Goal: Transaction & Acquisition: Purchase product/service

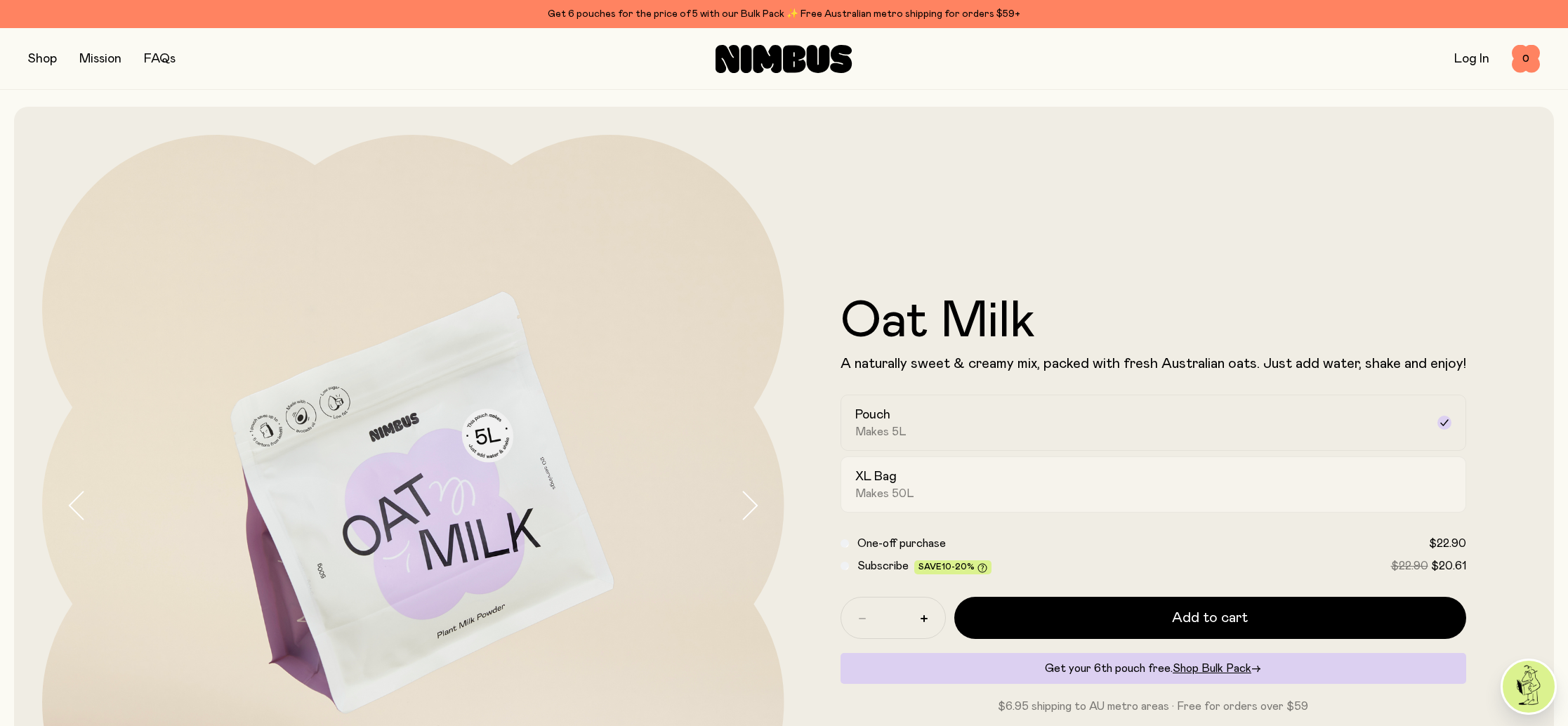
click at [1247, 477] on div "XL Bag Makes 50L" at bounding box center [1141, 484] width 571 height 32
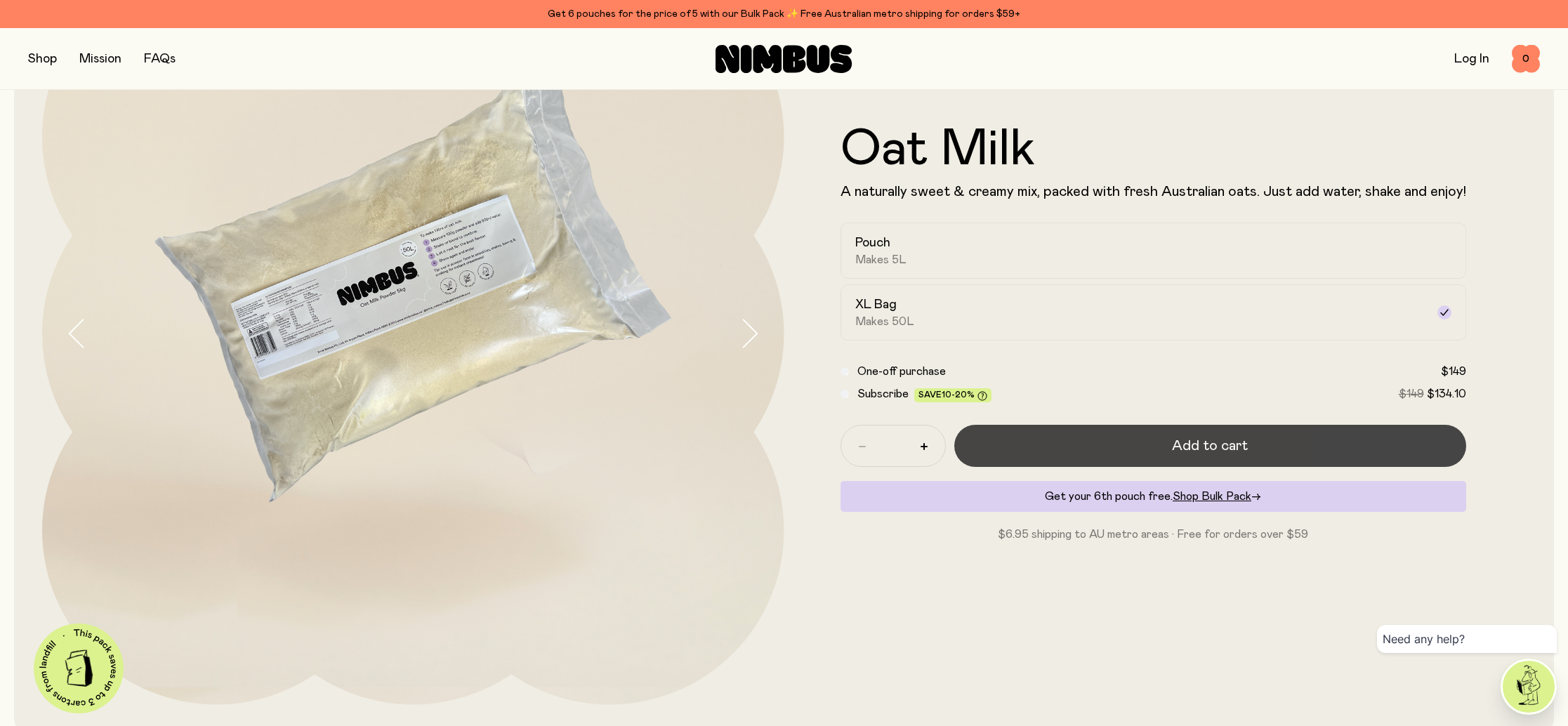
scroll to position [173, 0]
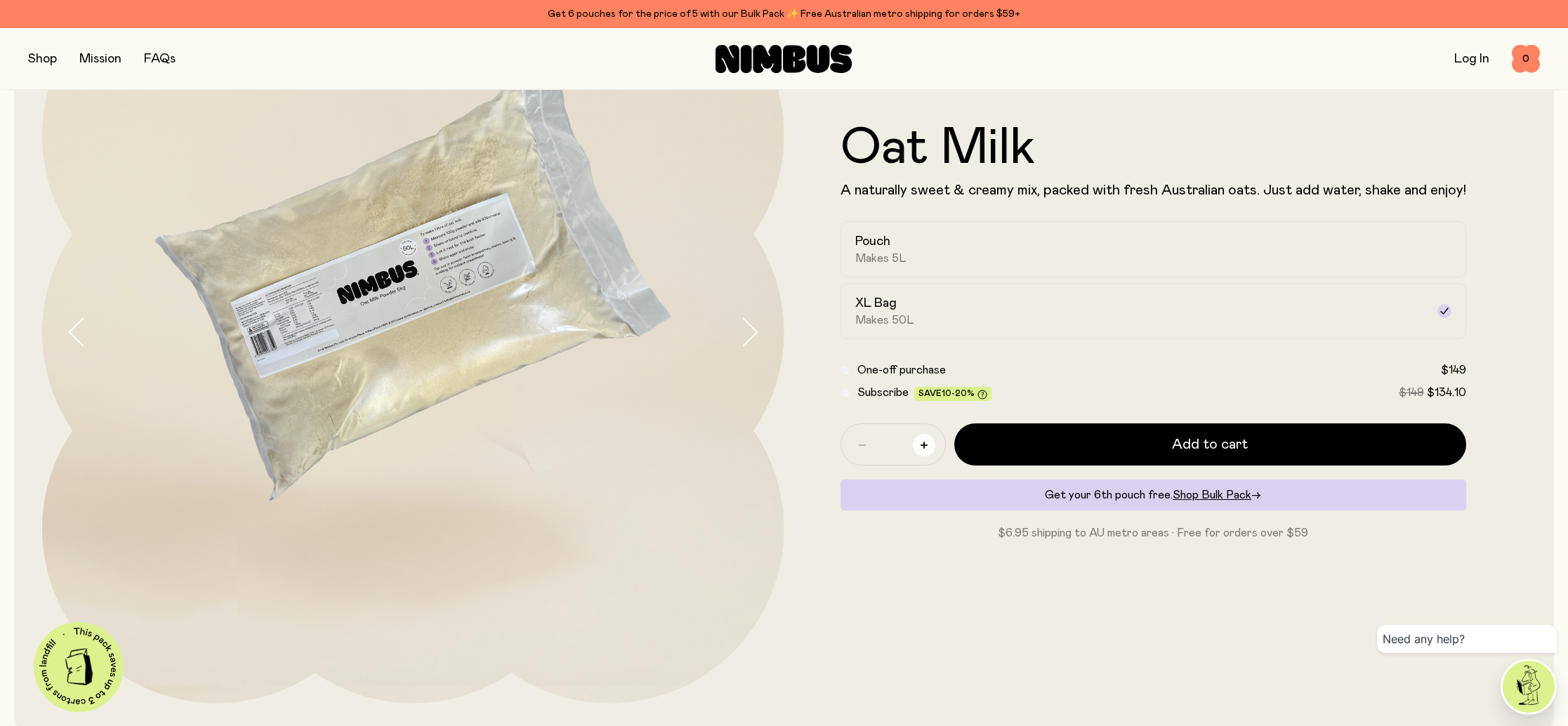
click at [922, 444] on icon "button" at bounding box center [924, 445] width 7 height 7
type input "*"
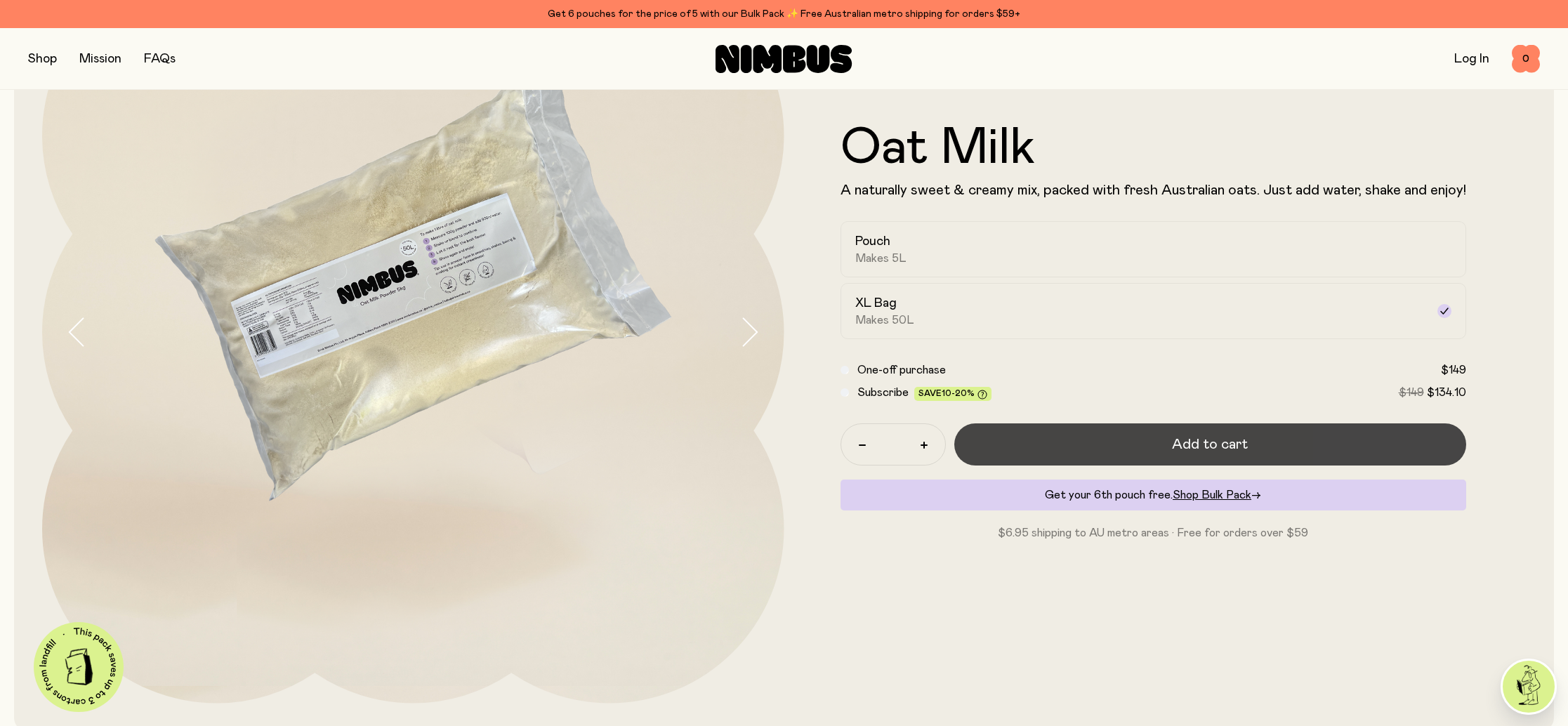
click at [1130, 446] on button "Add to cart" at bounding box center [1210, 444] width 512 height 42
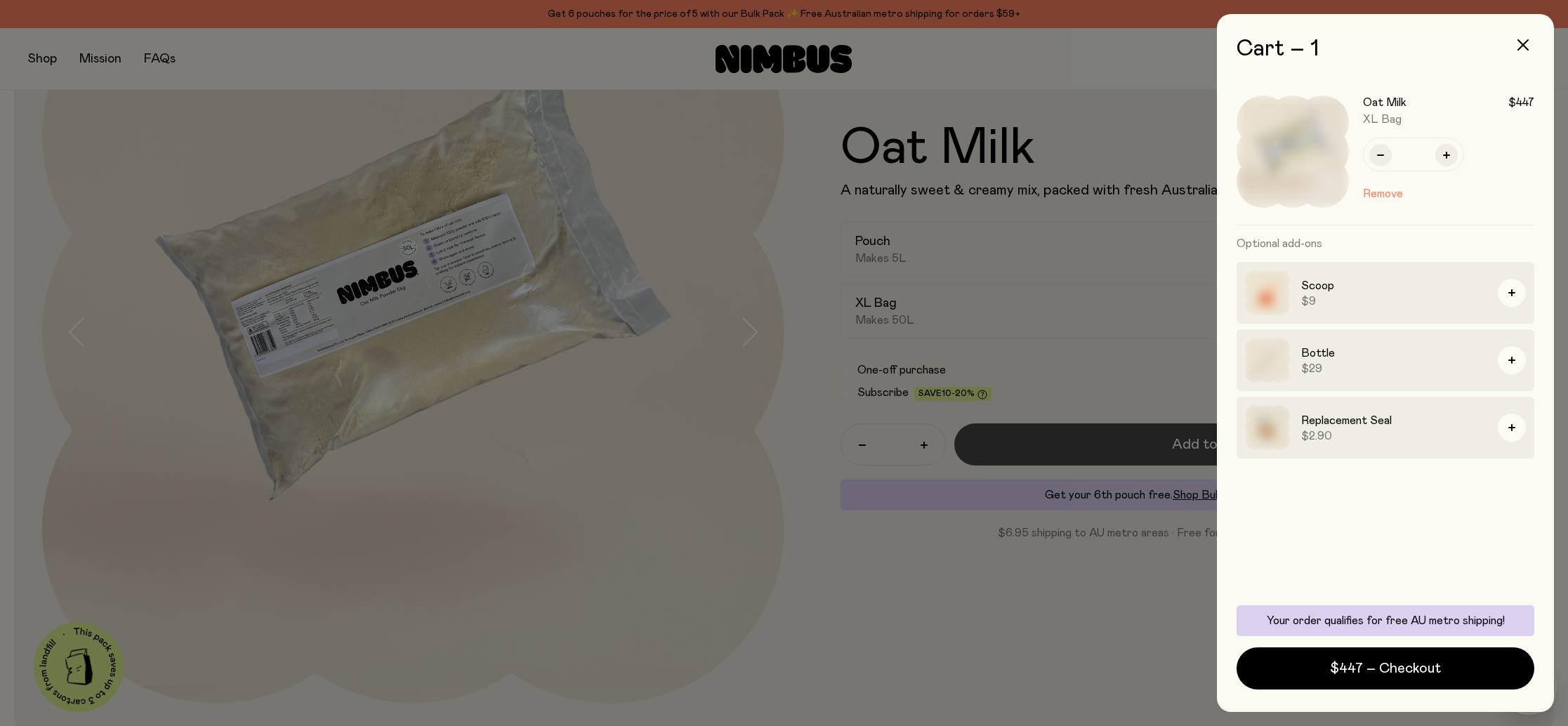
scroll to position [0, 0]
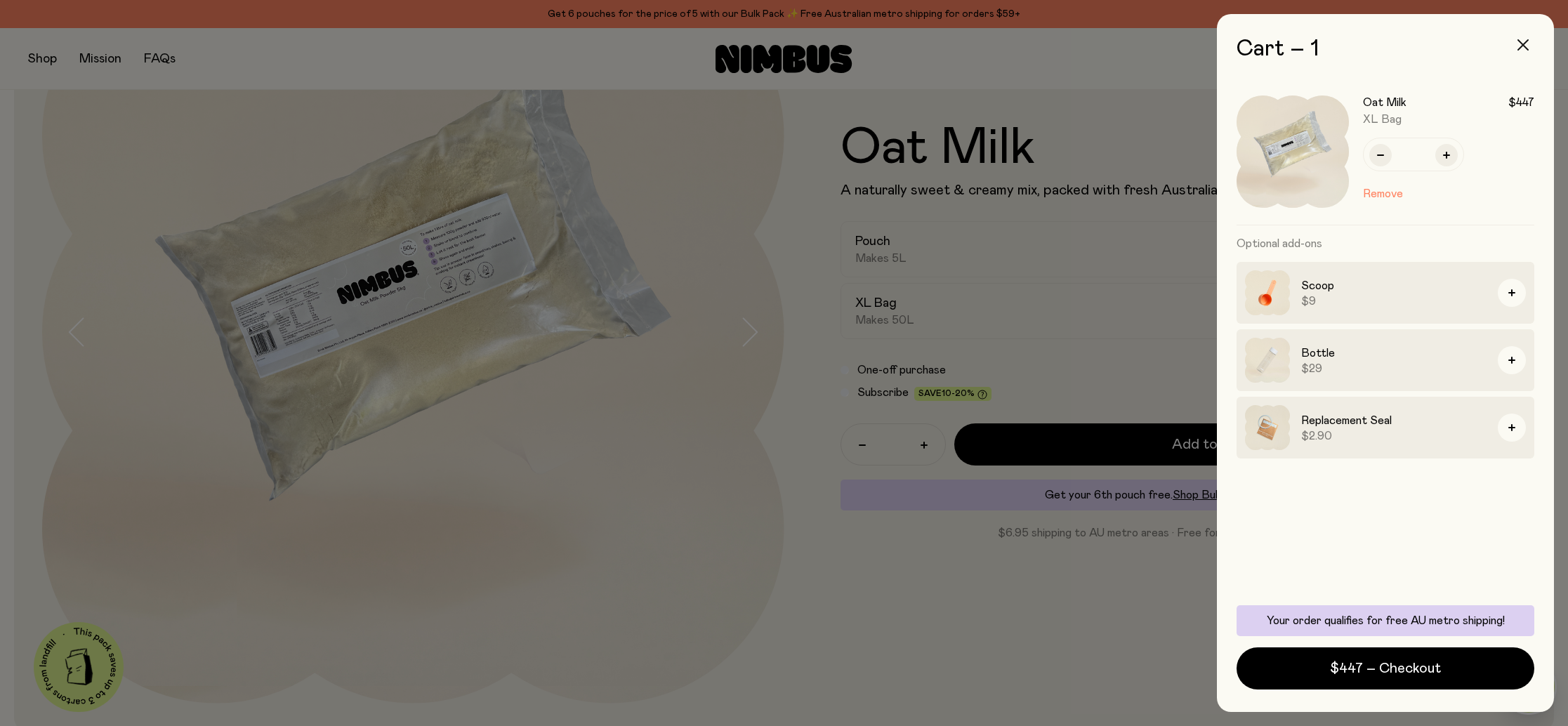
click at [1522, 42] on icon "button" at bounding box center [1522, 45] width 11 height 11
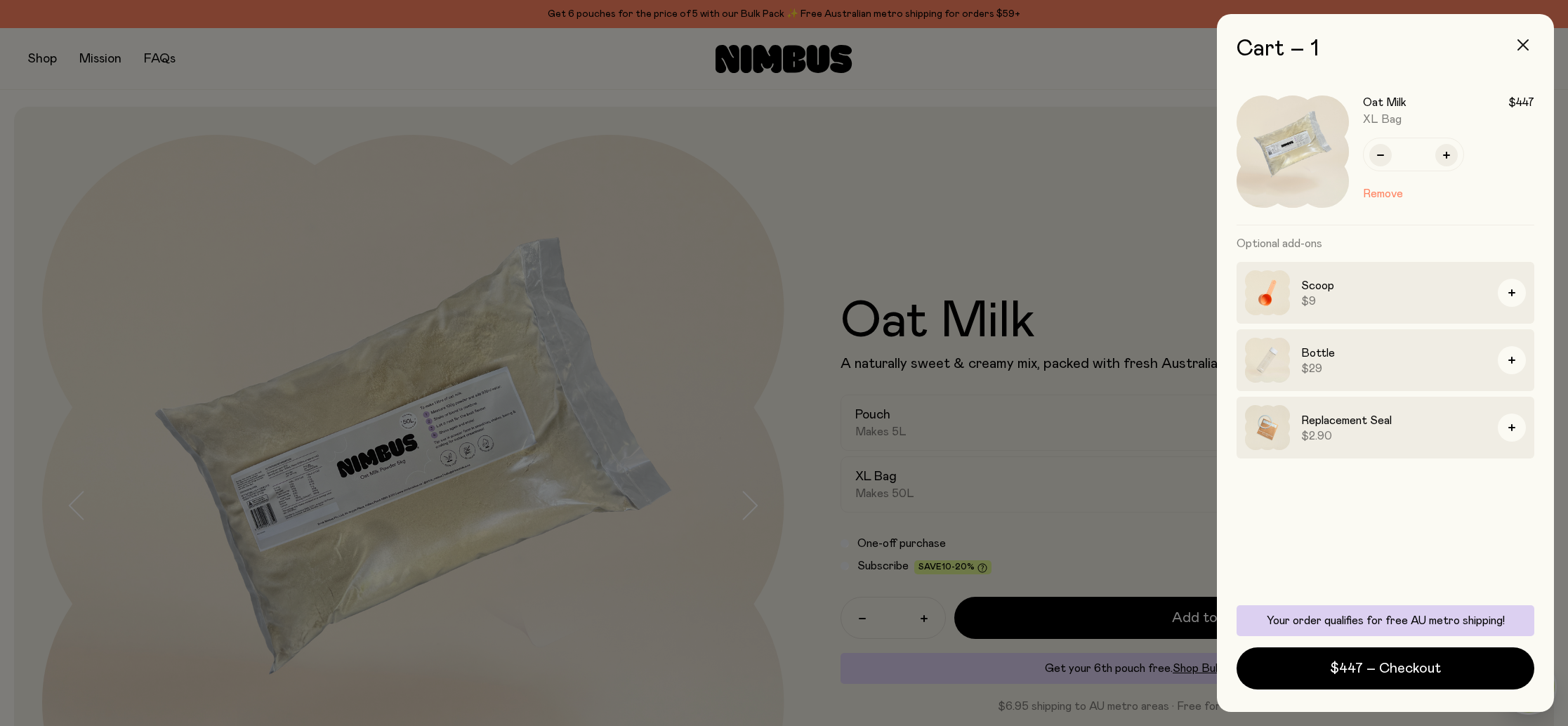
scroll to position [173, 0]
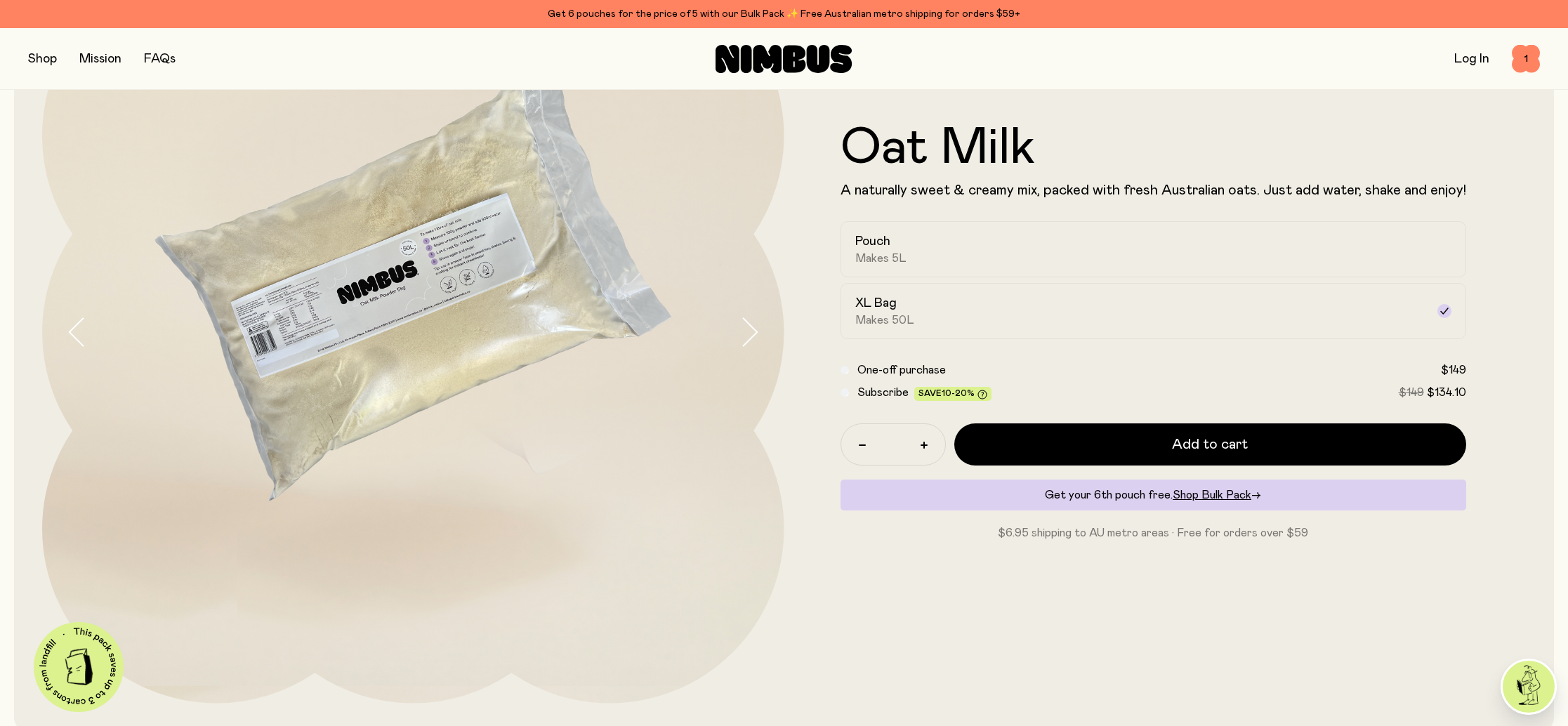
click at [50, 55] on button "button" at bounding box center [42, 59] width 29 height 19
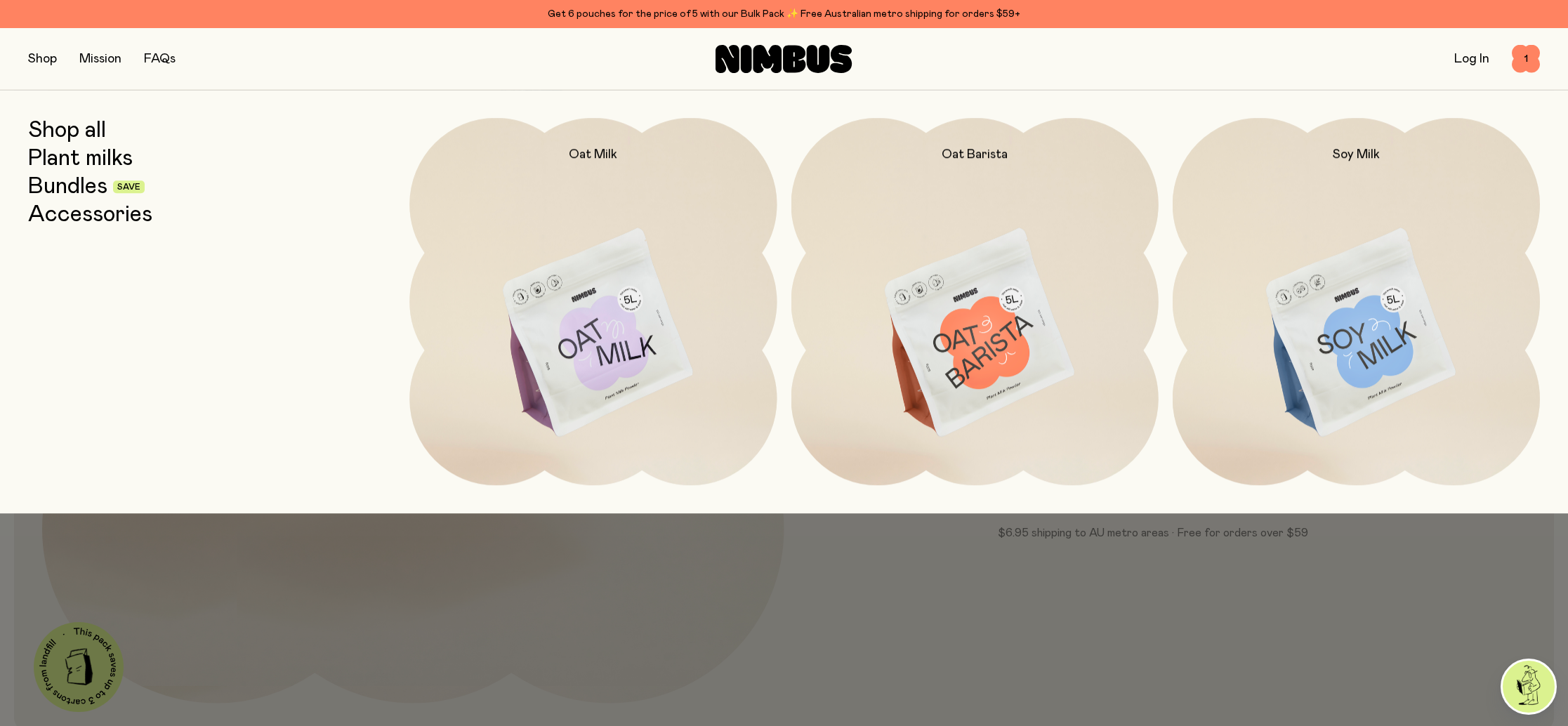
click at [262, 387] on div "Shop all Plant milks Bundles Save Accessories" at bounding box center [211, 301] width 367 height 367
click at [1532, 59] on span "1" at bounding box center [1525, 59] width 28 height 28
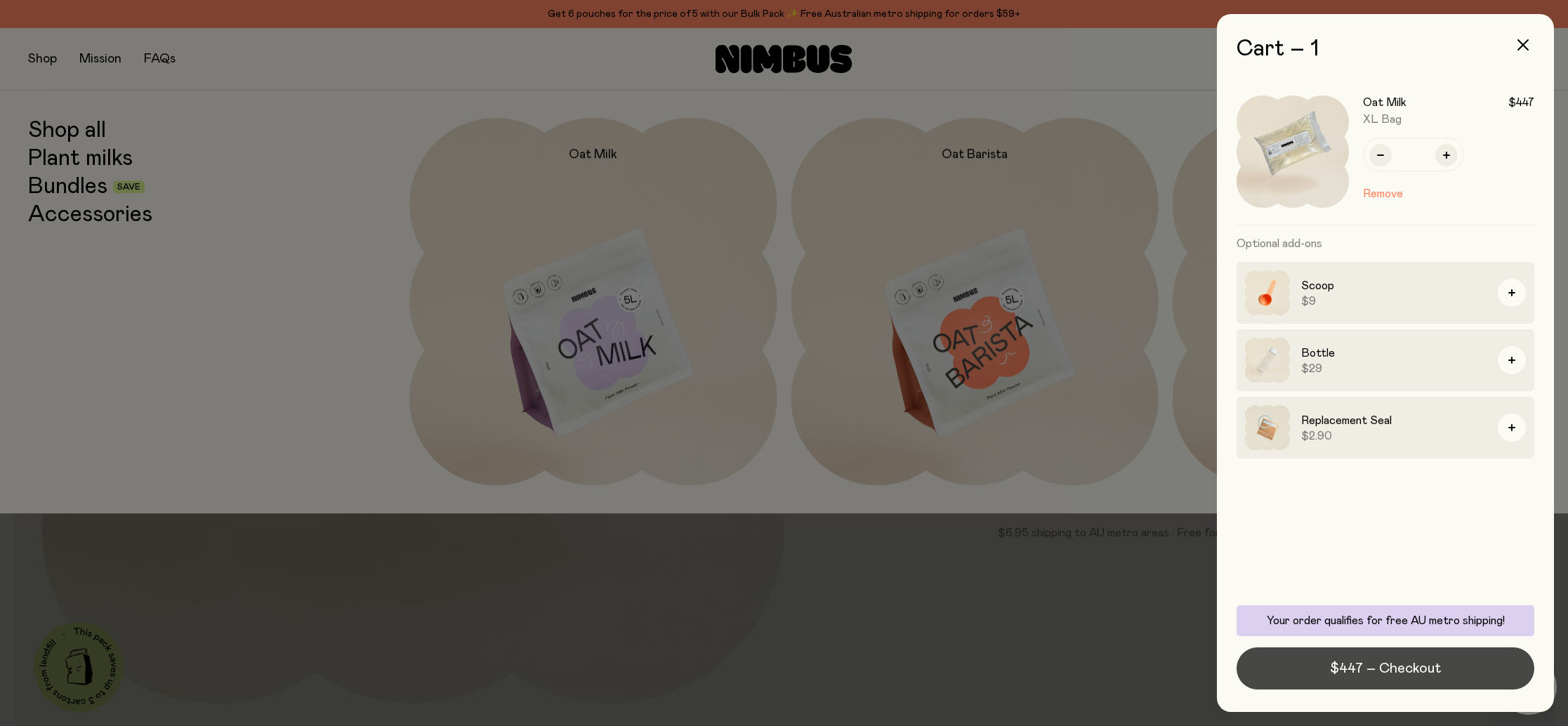
click at [1367, 664] on span "$447 – Checkout" at bounding box center [1385, 668] width 111 height 19
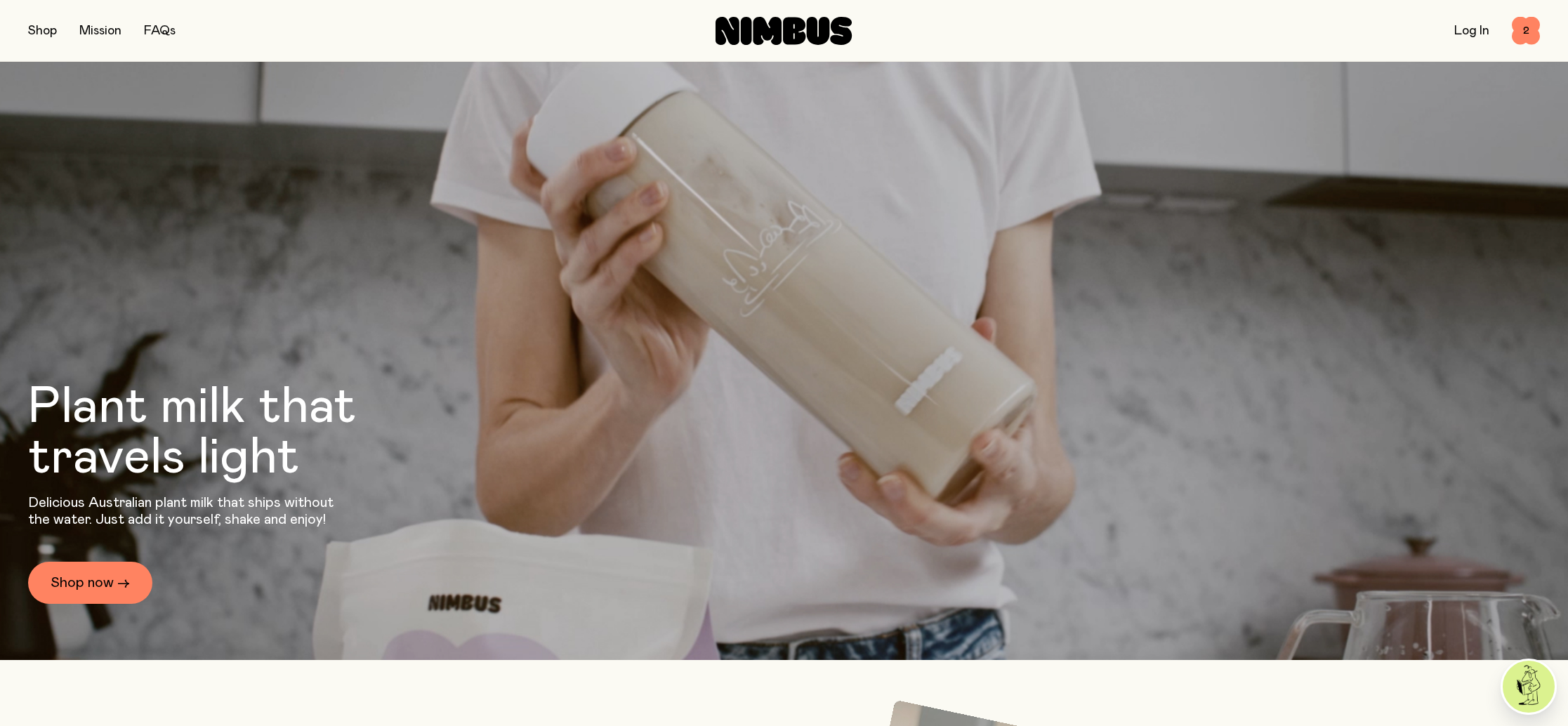
click at [1459, 32] on link "Log In" at bounding box center [1472, 31] width 35 height 12
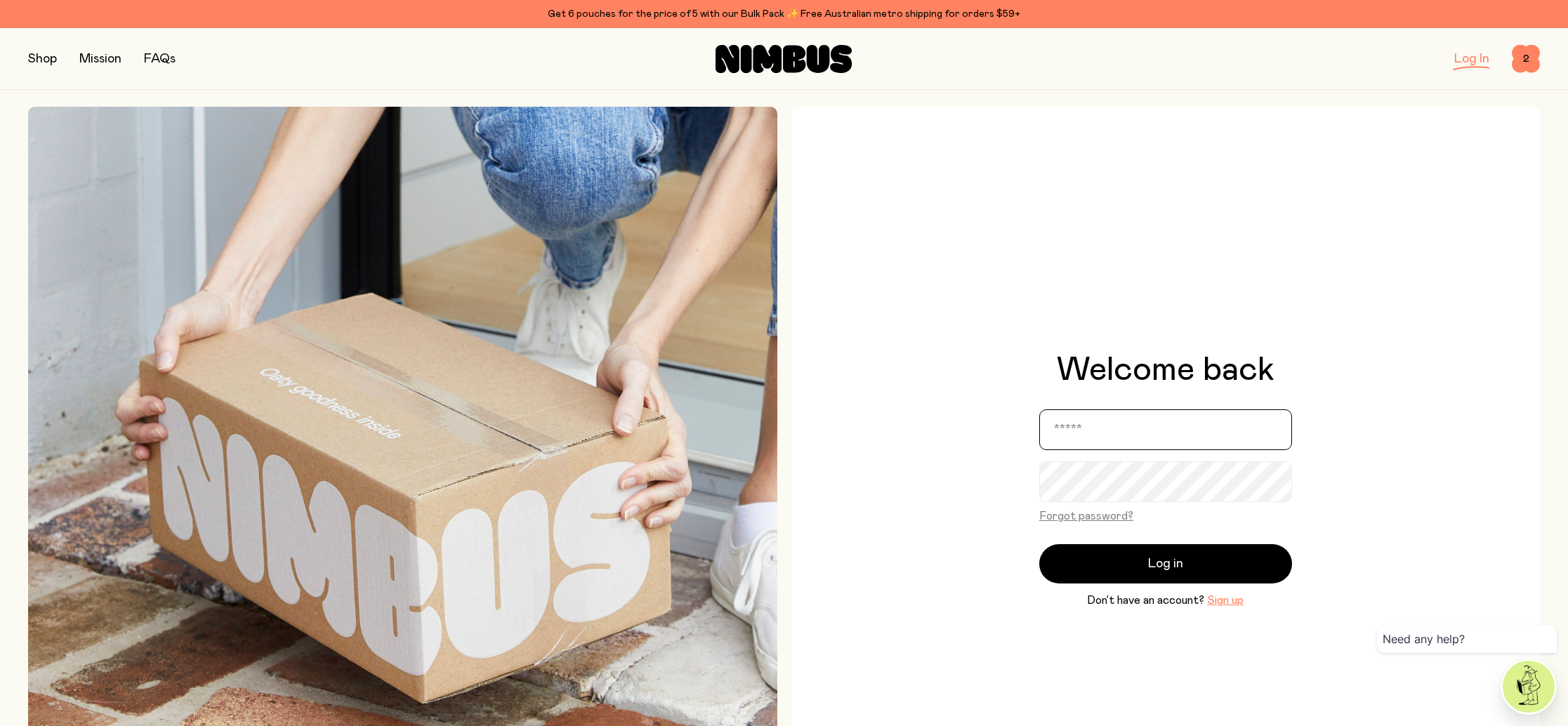
type input "**********"
click at [1165, 564] on button "Log in" at bounding box center [1165, 563] width 253 height 39
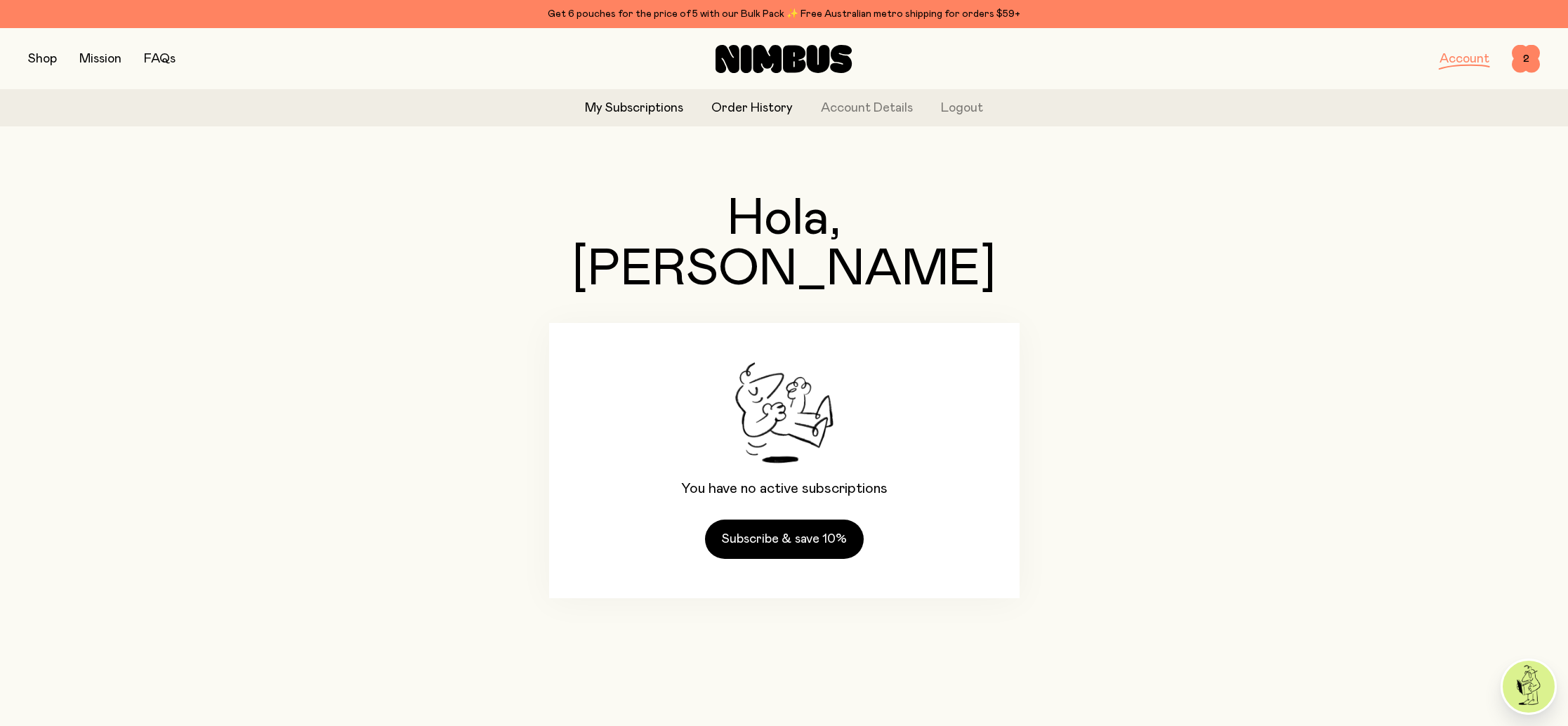
click at [751, 104] on link "Order History" at bounding box center [752, 109] width 81 height 19
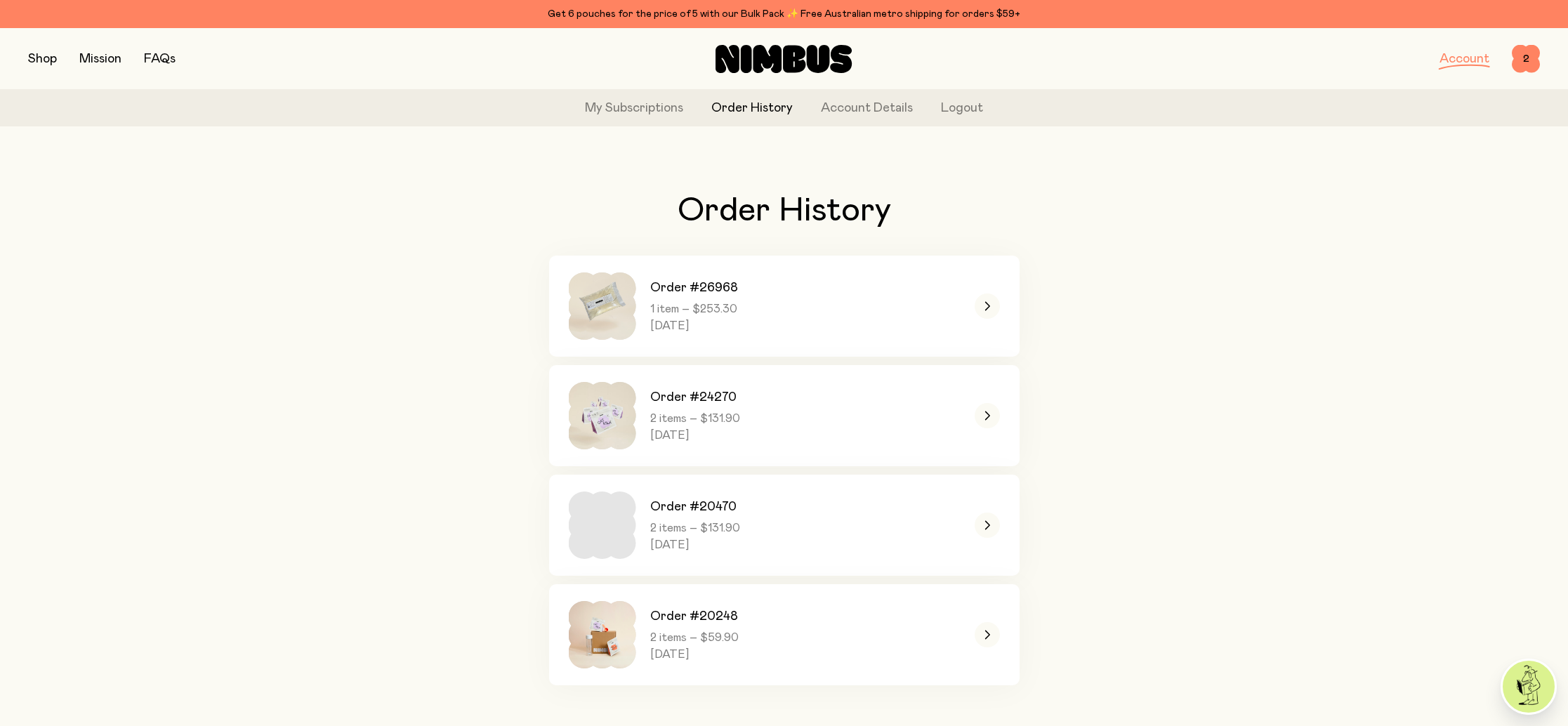
click at [44, 54] on button "button" at bounding box center [42, 59] width 29 height 19
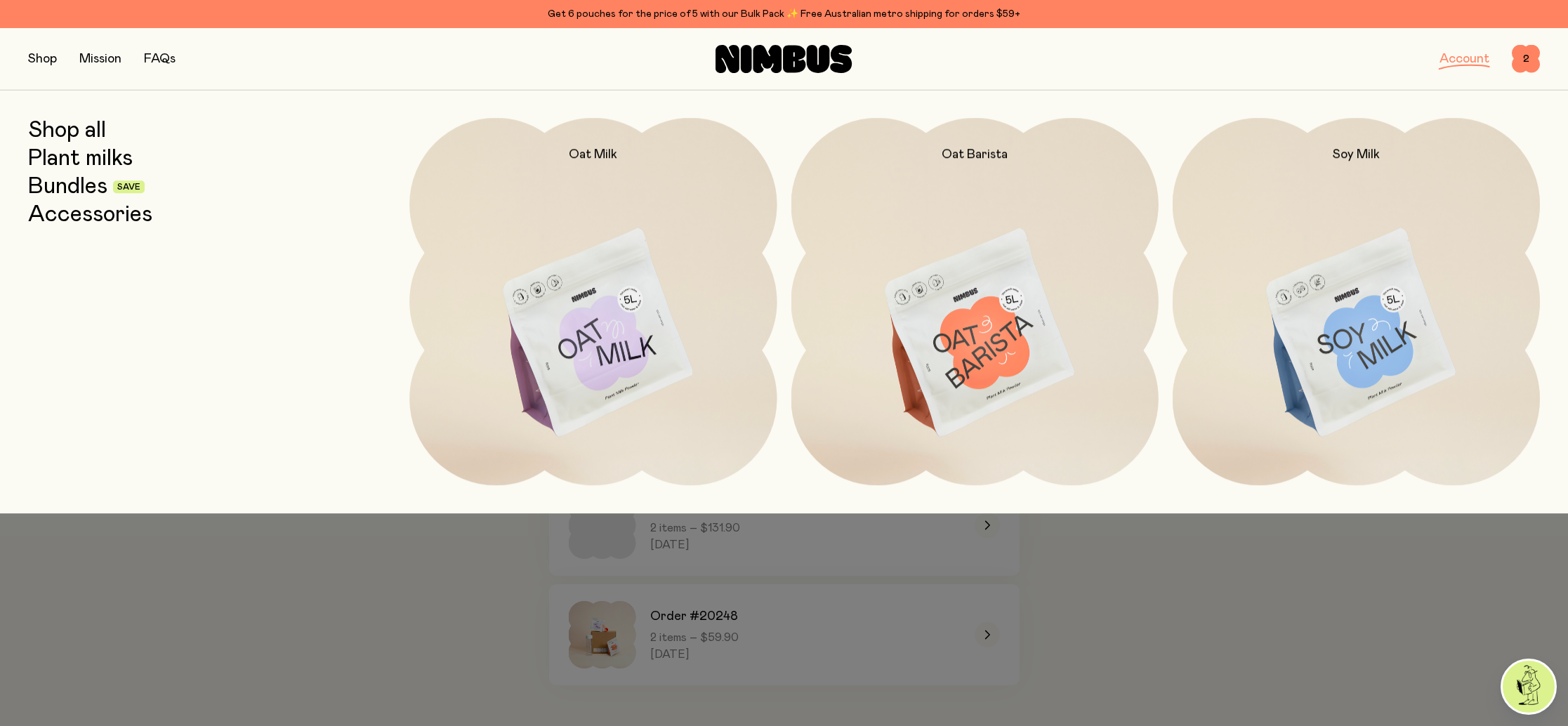
click at [83, 218] on link "Accessories" at bounding box center [90, 215] width 124 height 25
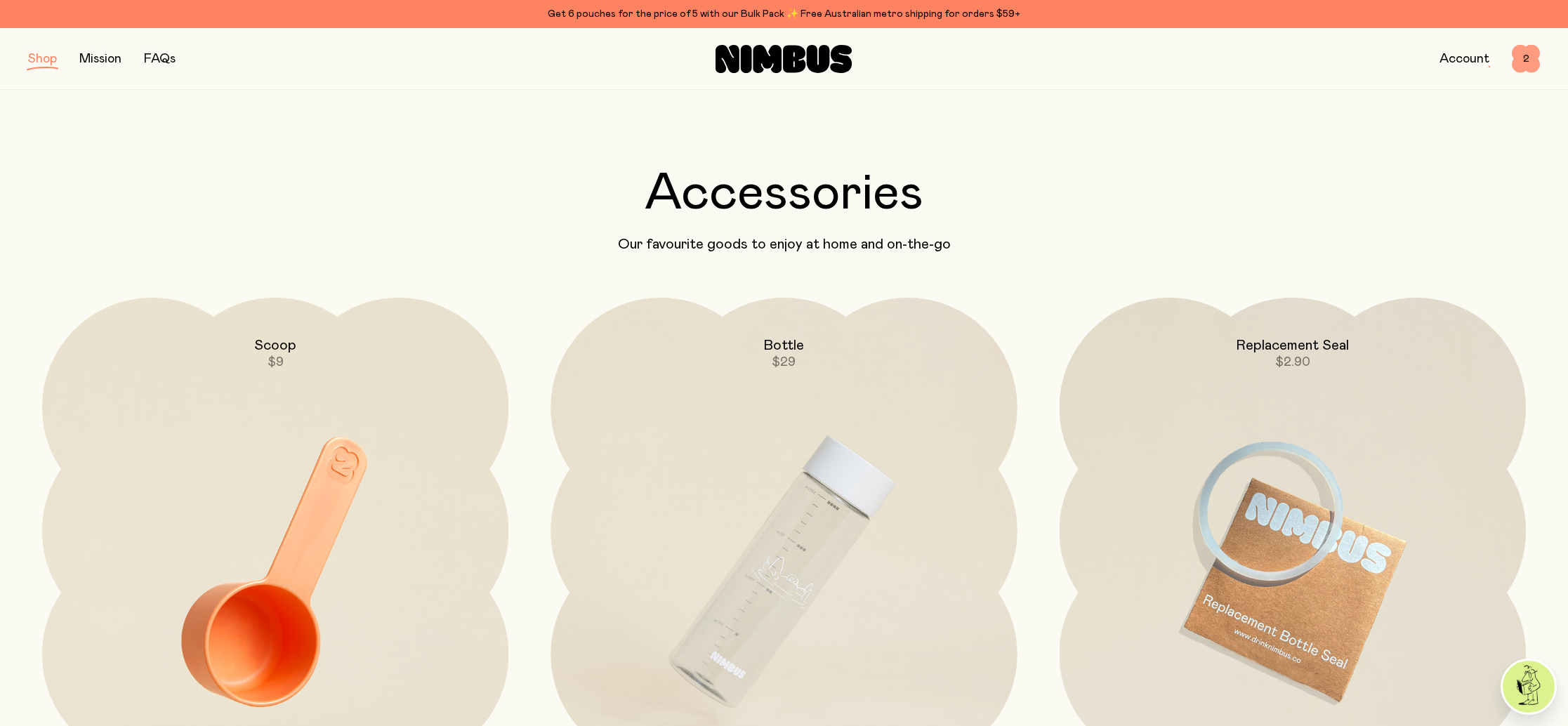
click at [1525, 55] on span "2" at bounding box center [1525, 59] width 28 height 28
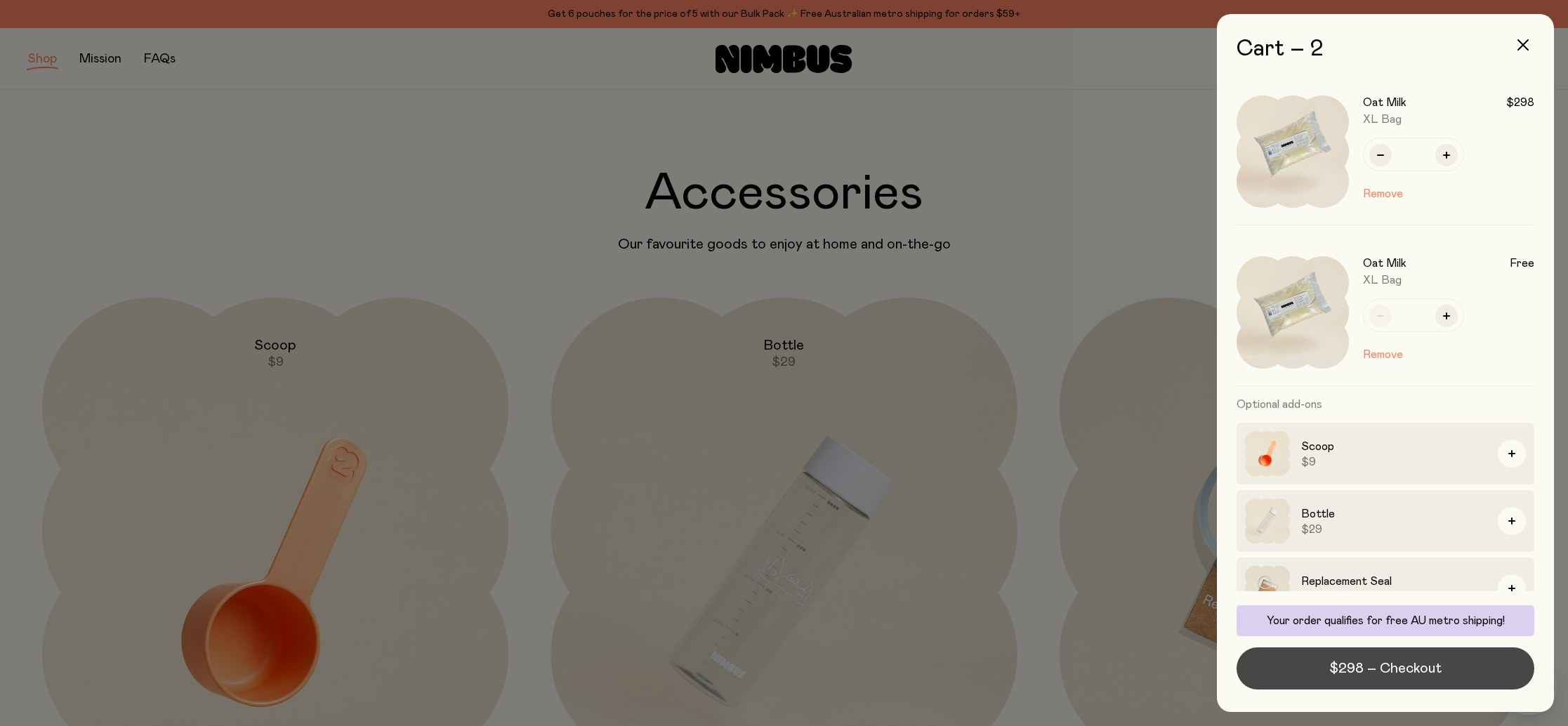
click at [1373, 667] on span "$298 – Checkout" at bounding box center [1385, 668] width 112 height 19
